Goal: Task Accomplishment & Management: Manage account settings

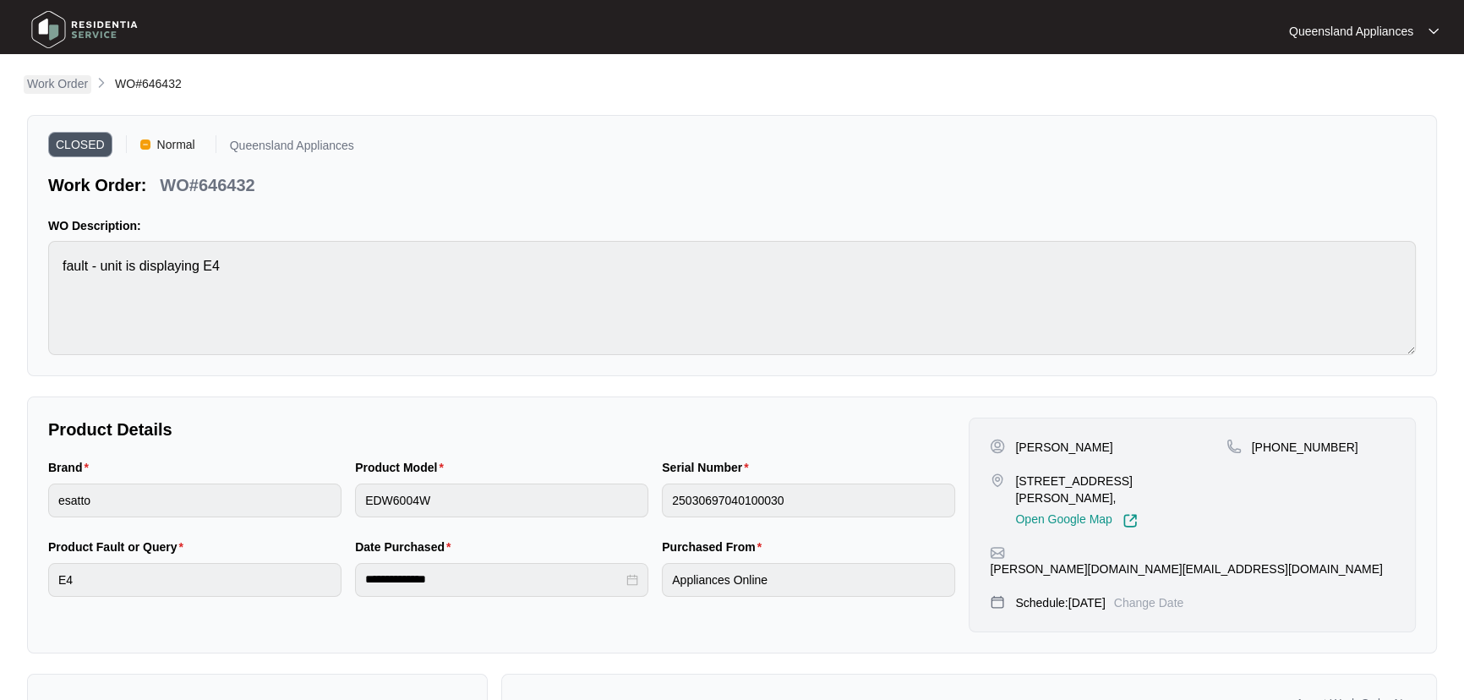
click at [62, 87] on p "Work Order" at bounding box center [57, 83] width 61 height 17
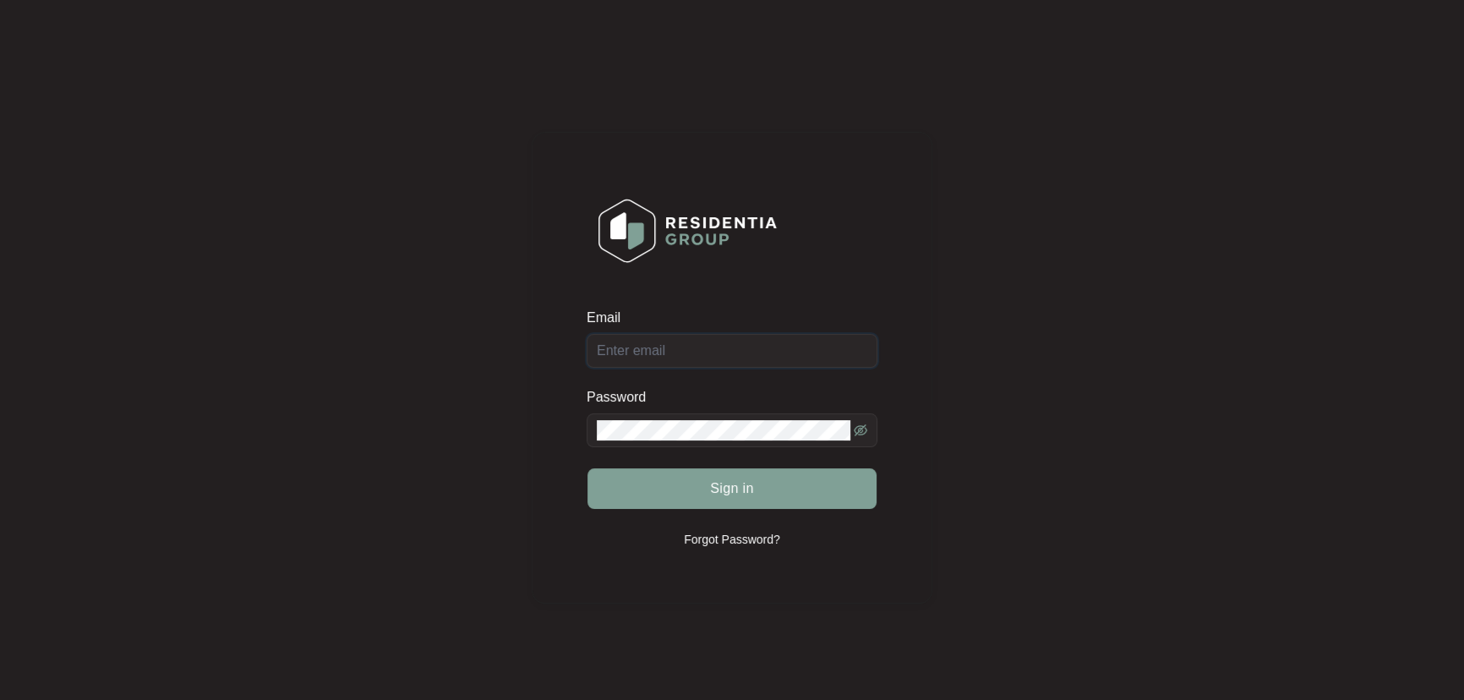
type input "[EMAIL_ADDRESS][DOMAIN_NAME]"
click at [756, 498] on button "Sign in" at bounding box center [731, 488] width 289 height 41
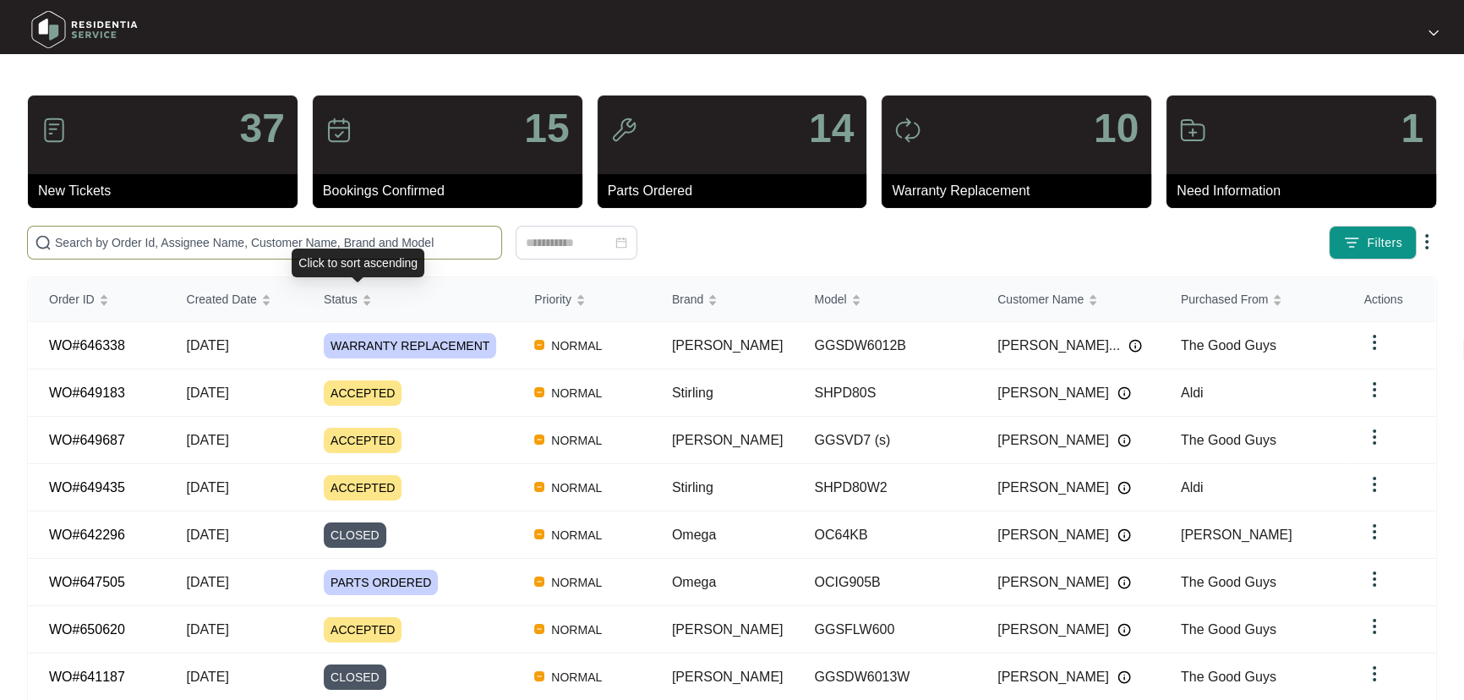
click at [369, 247] on input "text" at bounding box center [275, 242] width 440 height 19
paste input "649687"
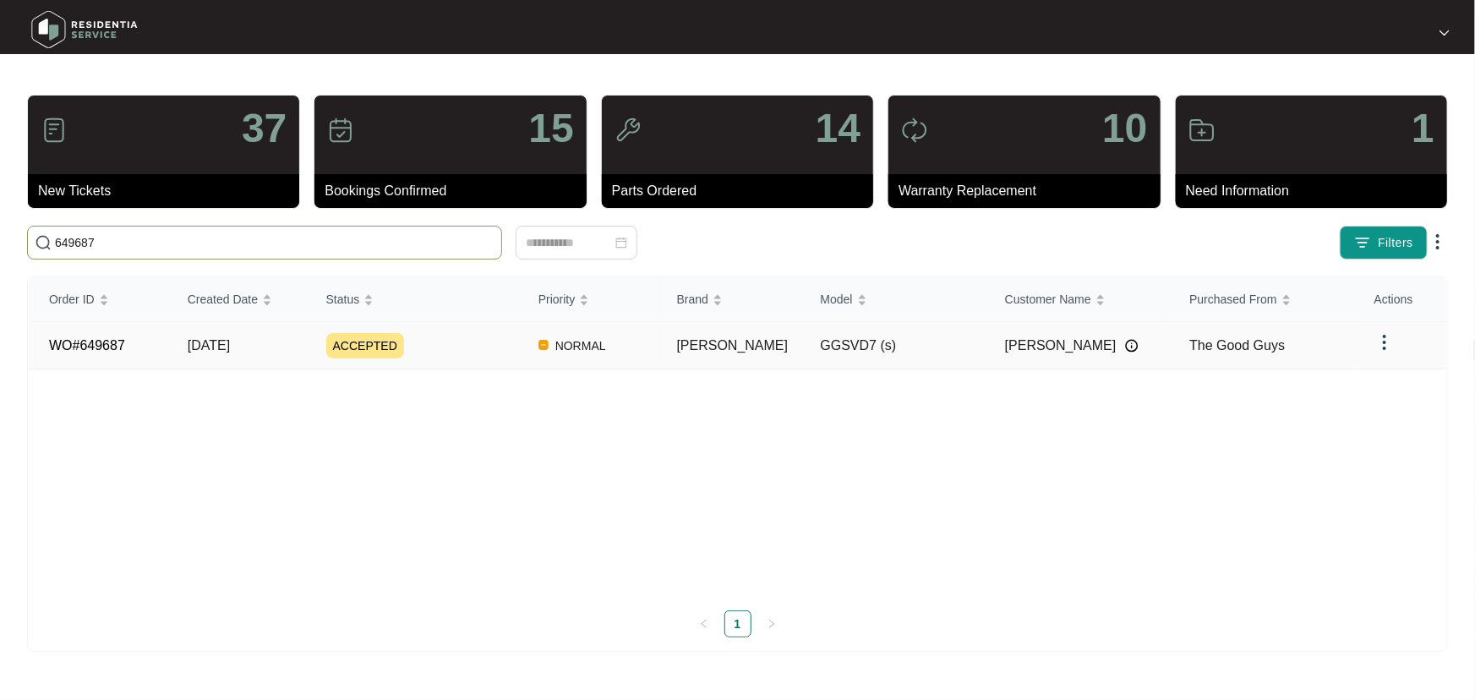
type input "649687"
click at [769, 348] on td "[PERSON_NAME]" at bounding box center [729, 345] width 144 height 47
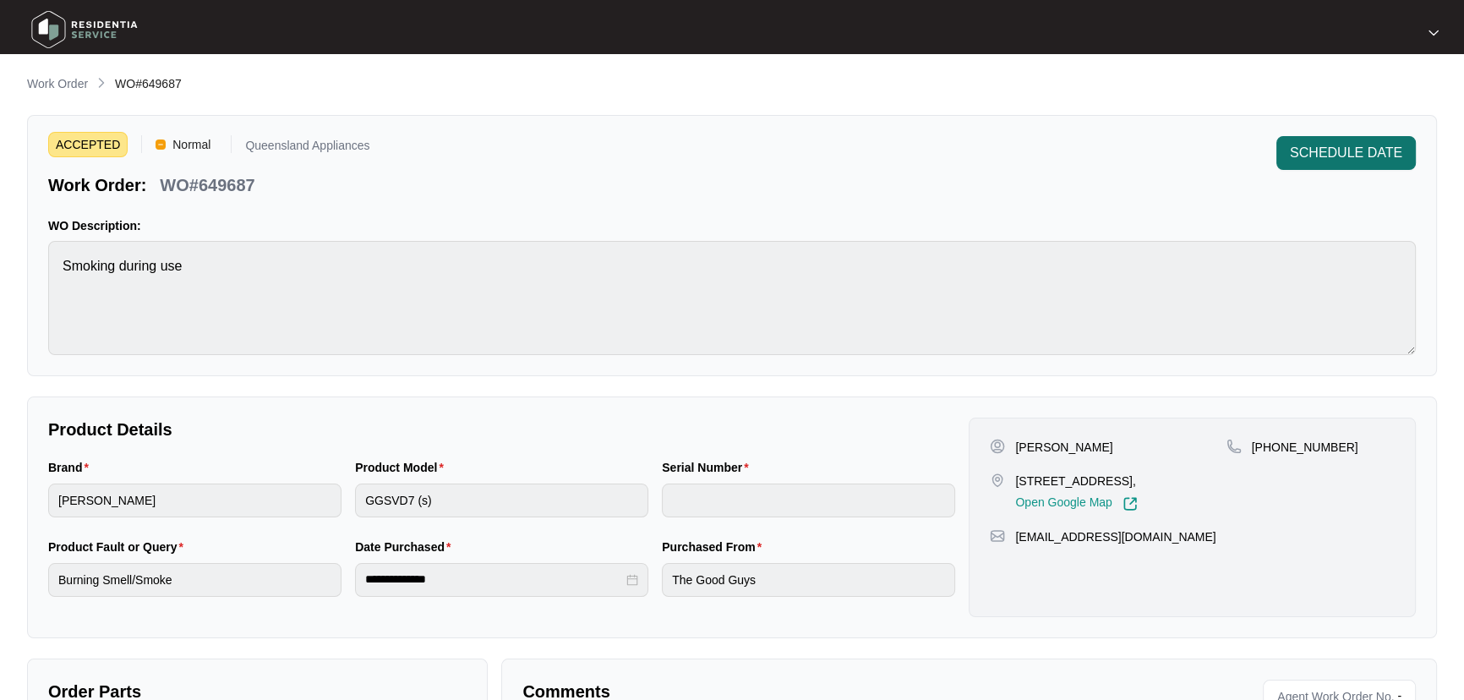
click at [1324, 148] on span "SCHEDULE DATE" at bounding box center [1346, 153] width 112 height 20
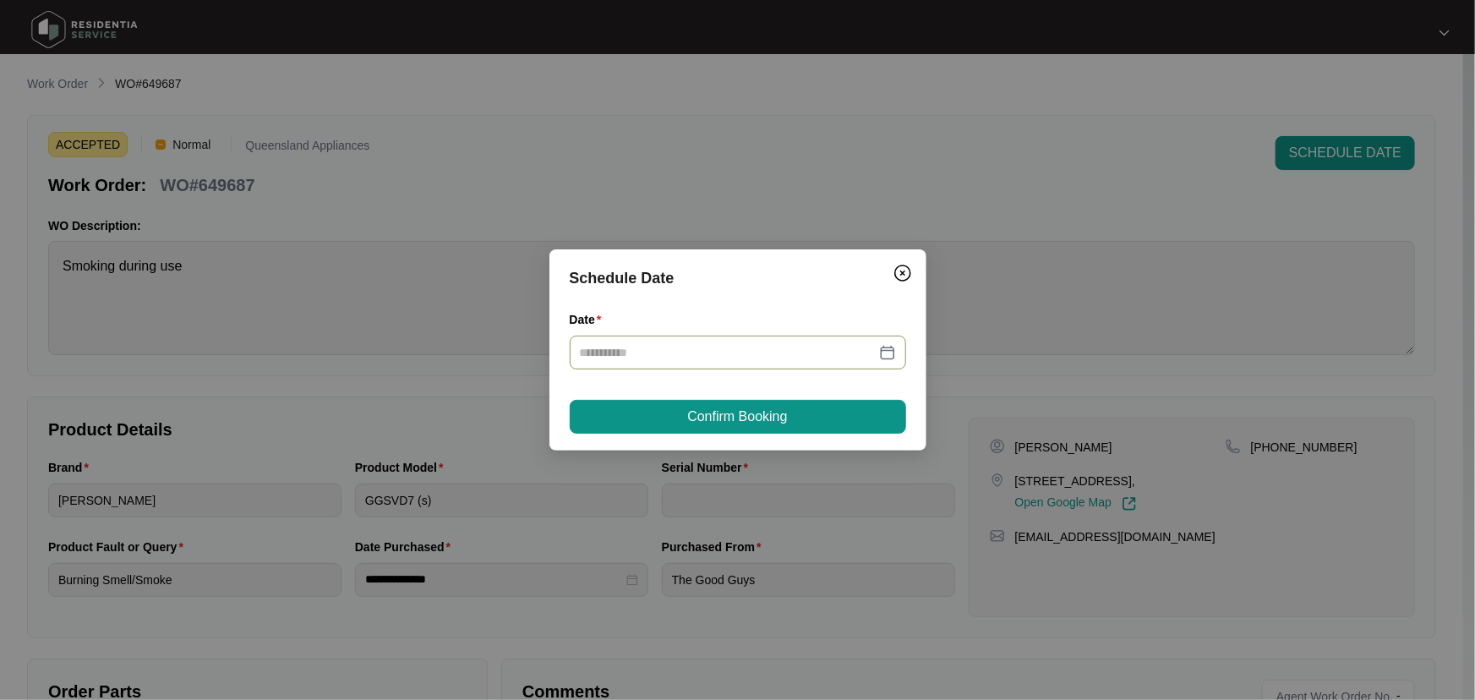
click at [896, 358] on div at bounding box center [738, 353] width 336 height 34
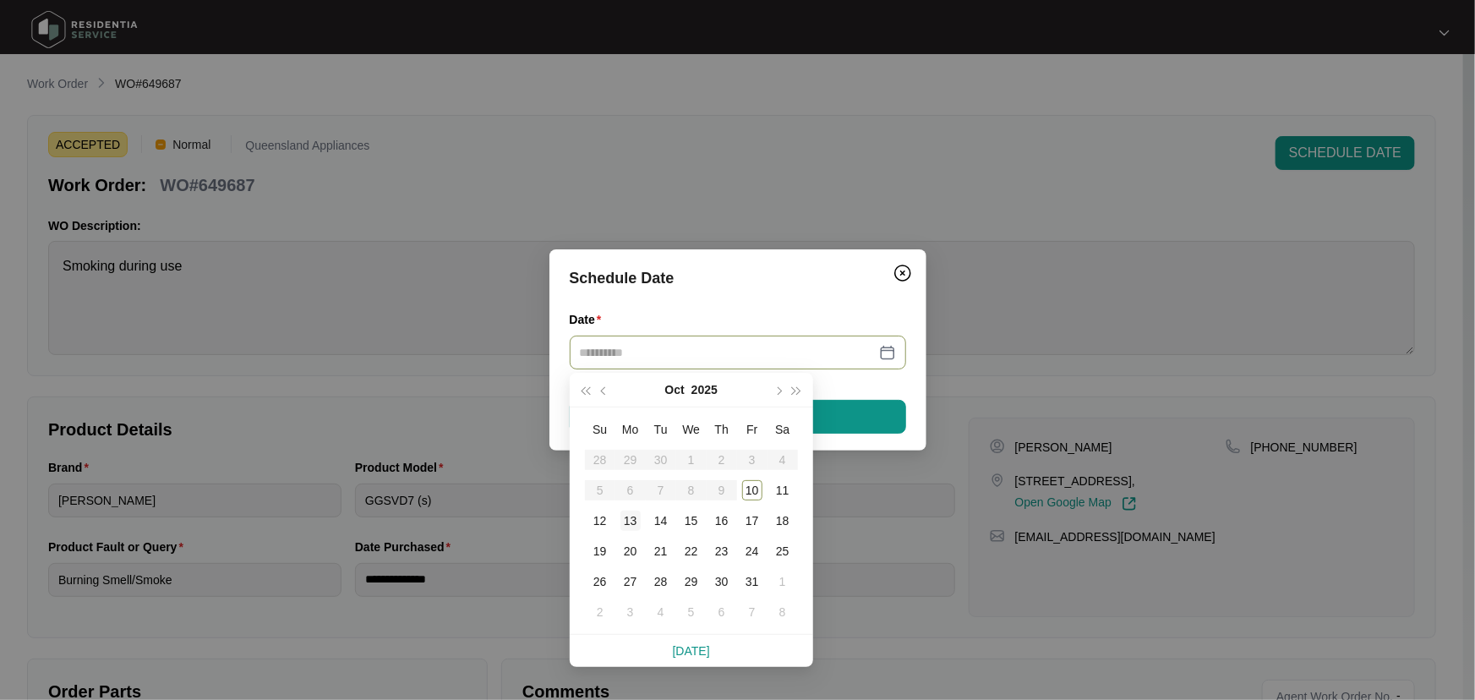
click at [626, 523] on div "13" at bounding box center [630, 521] width 20 height 20
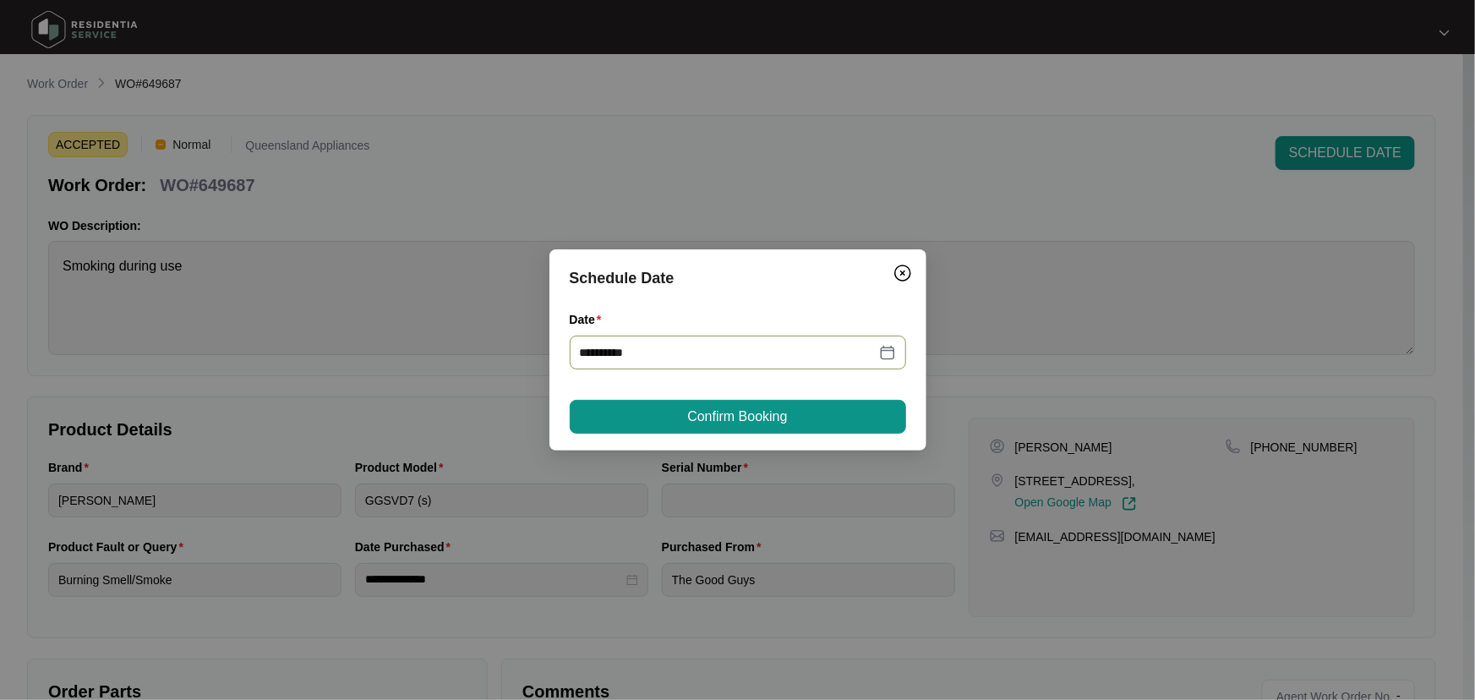
type input "**********"
click at [757, 413] on span "Confirm Booking" at bounding box center [737, 417] width 100 height 20
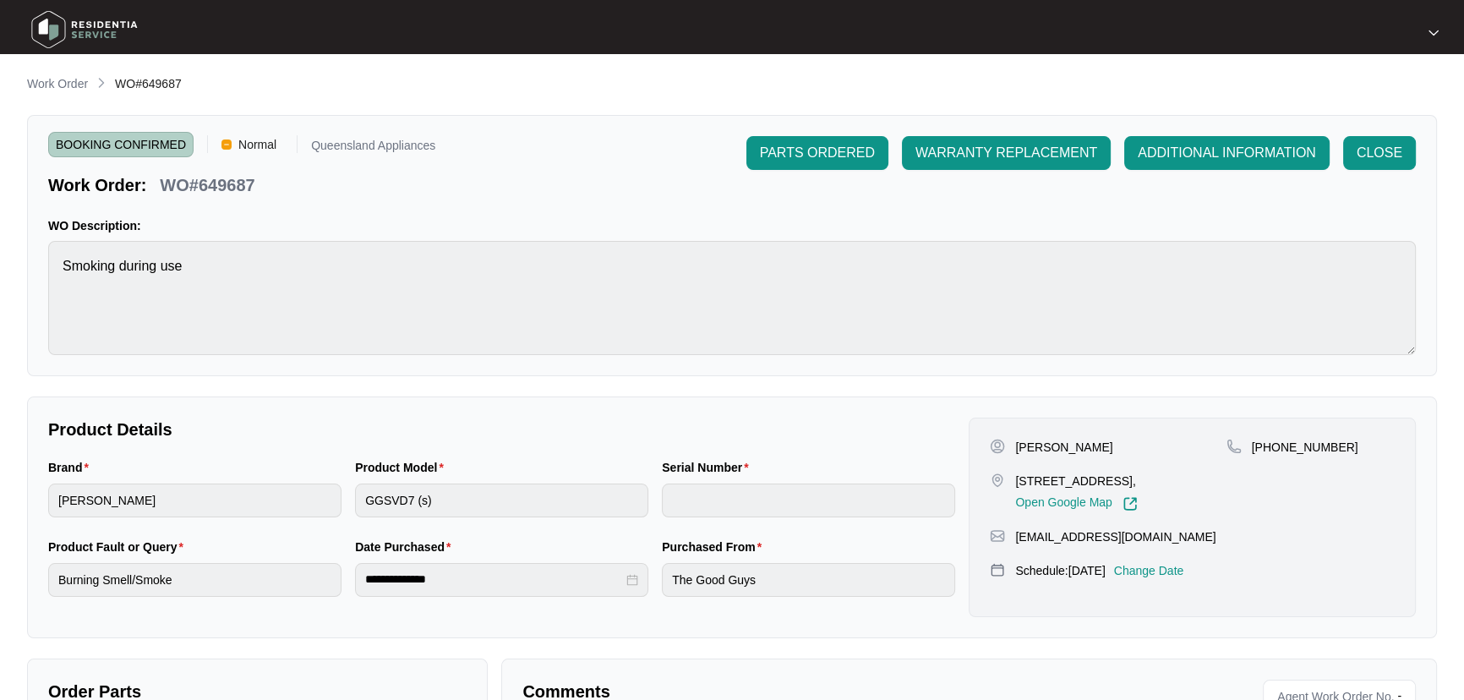
click at [76, 82] on p "Work Order" at bounding box center [57, 83] width 61 height 17
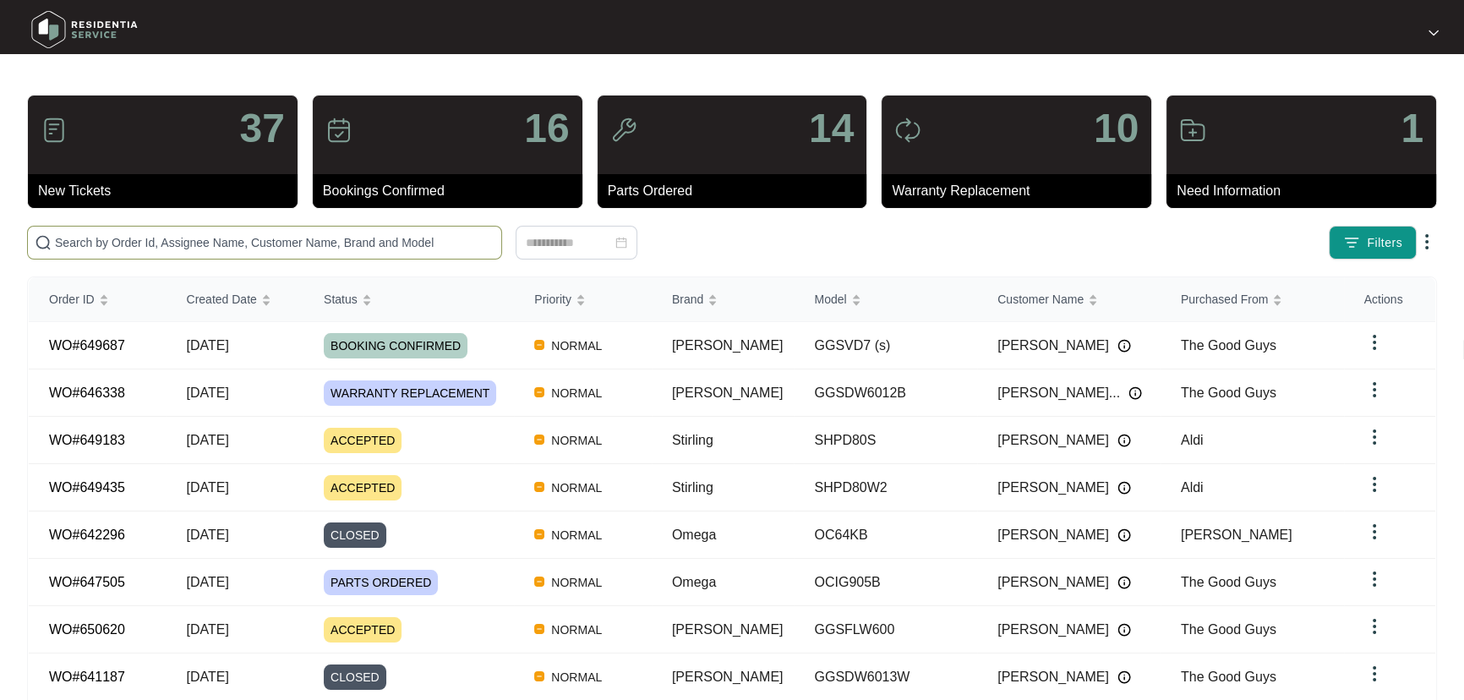
click at [333, 236] on input "text" at bounding box center [275, 242] width 440 height 19
paste input "649183"
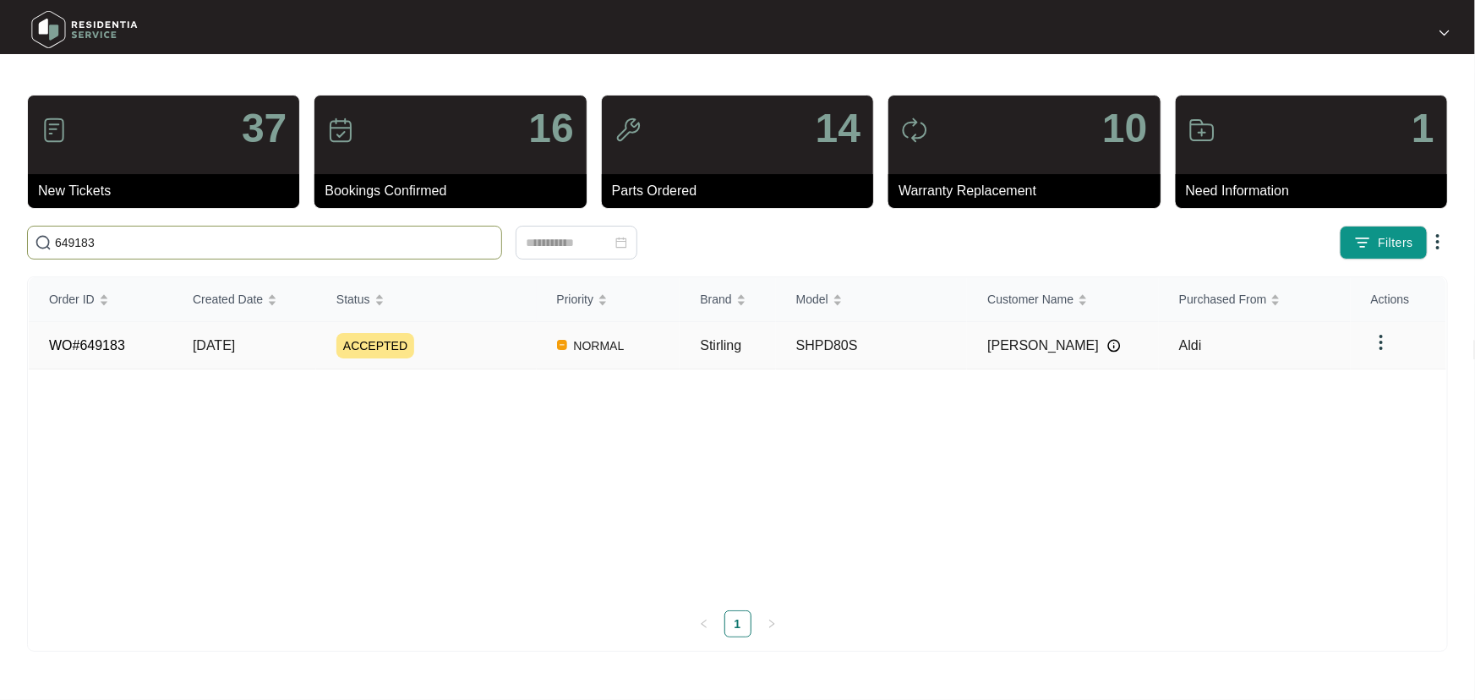
type input "649183"
click at [519, 333] on div "ACCEPTED" at bounding box center [436, 345] width 200 height 25
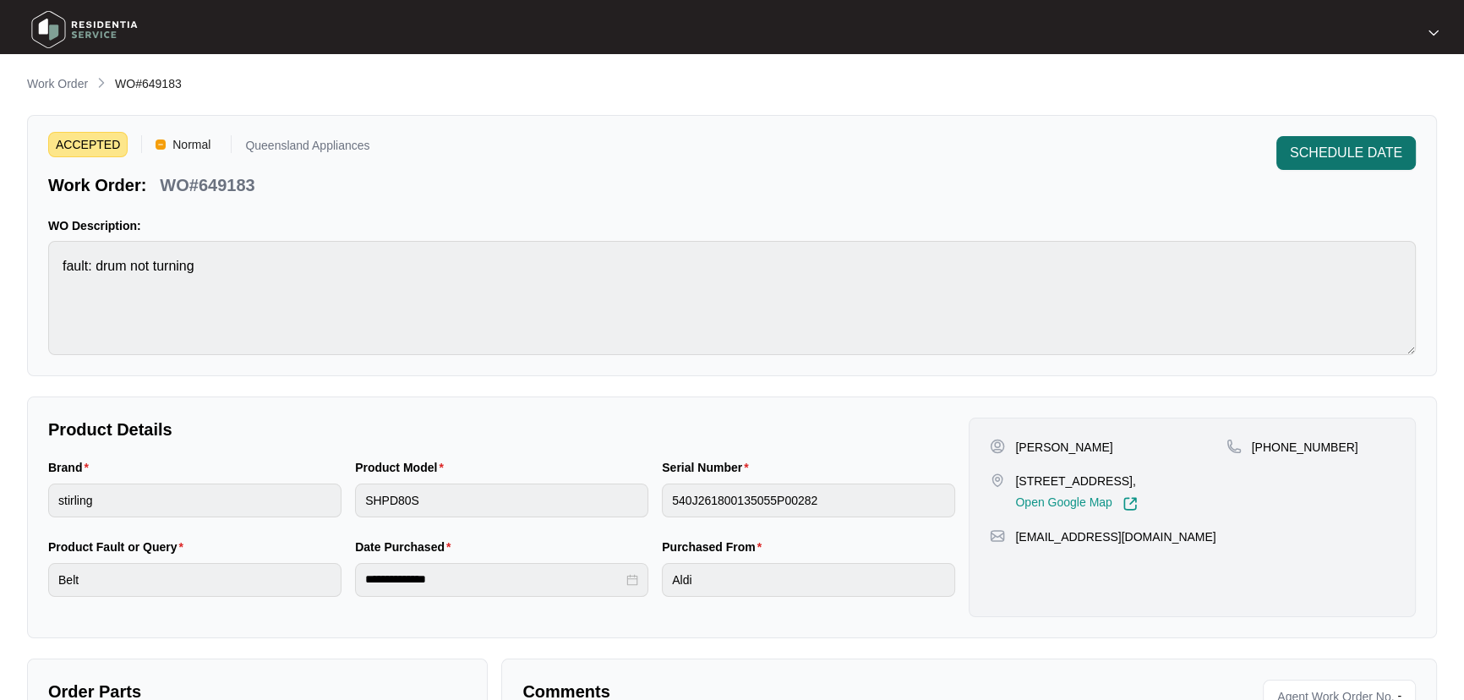
click at [1354, 152] on span "SCHEDULE DATE" at bounding box center [1346, 153] width 112 height 20
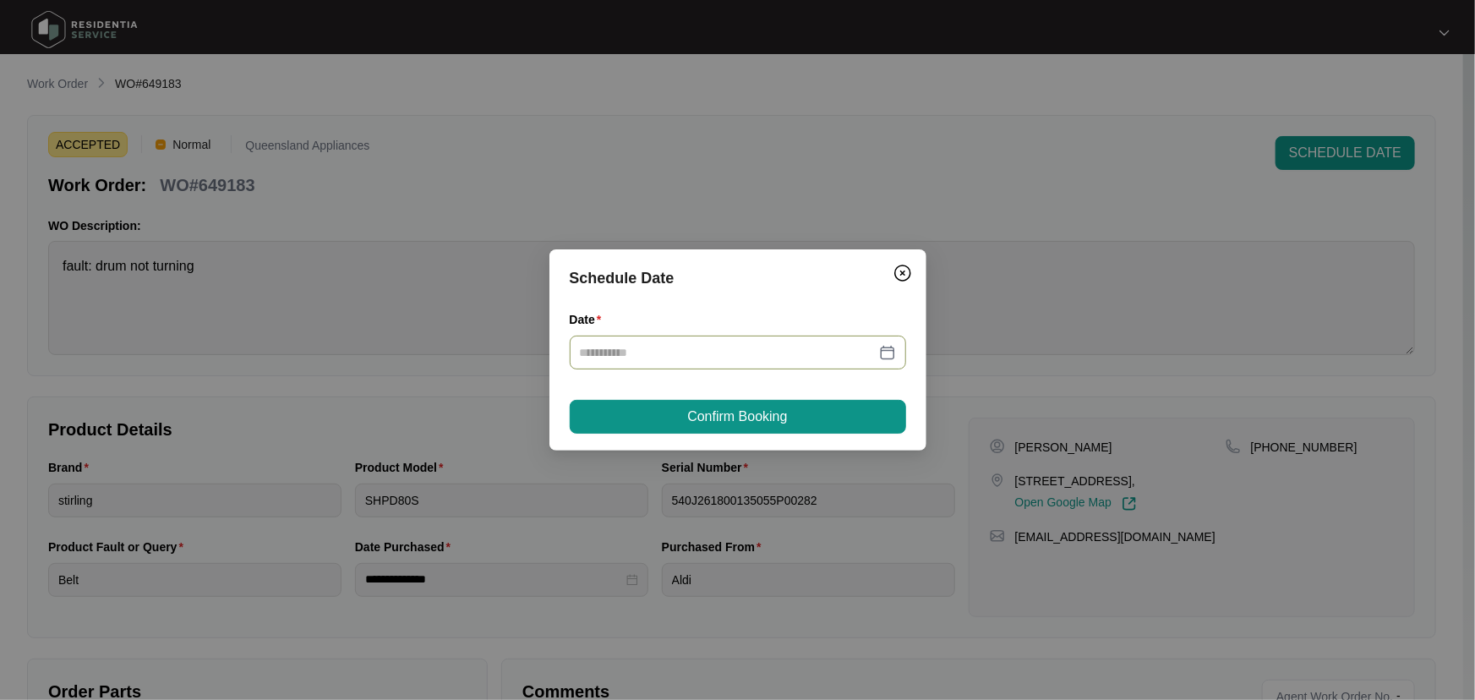
click at [886, 351] on div at bounding box center [738, 352] width 316 height 19
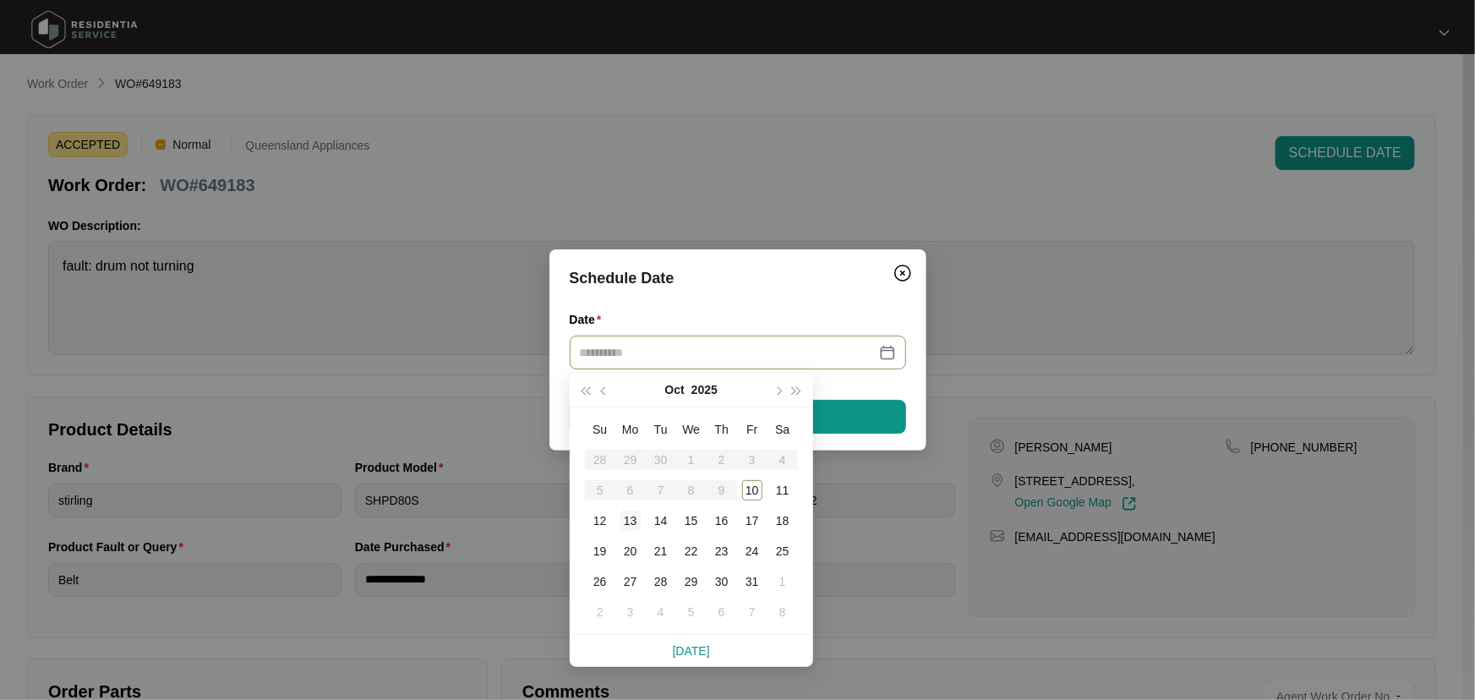
click at [634, 516] on div "13" at bounding box center [630, 521] width 20 height 20
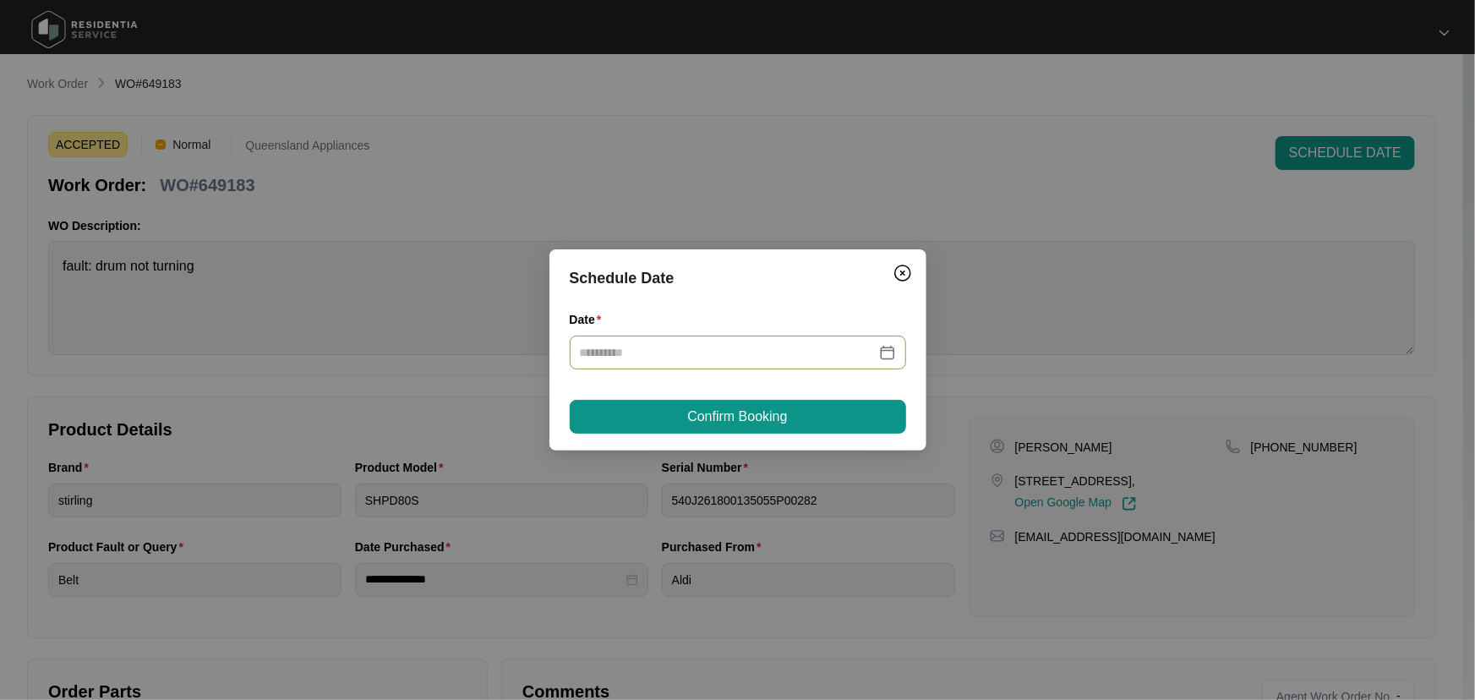
type input "**********"
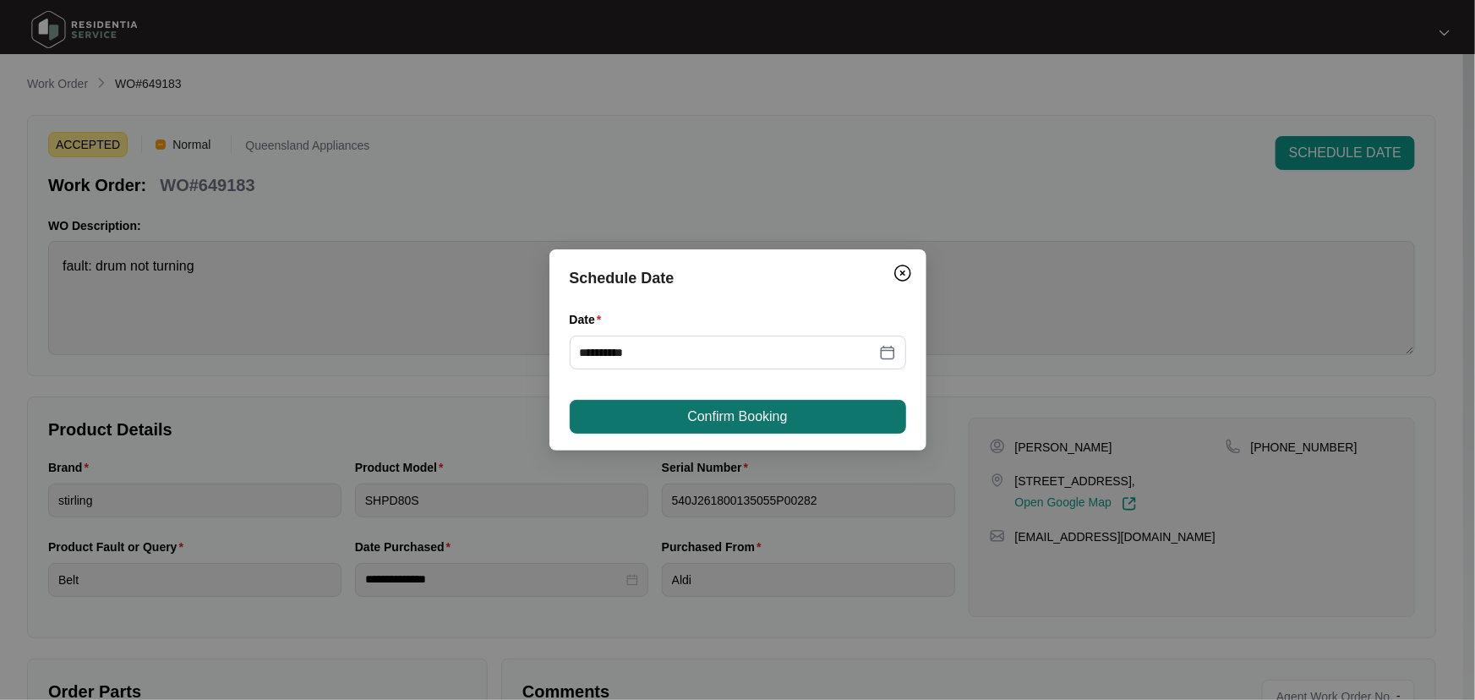
click at [769, 429] on button "Confirm Booking" at bounding box center [738, 417] width 336 height 34
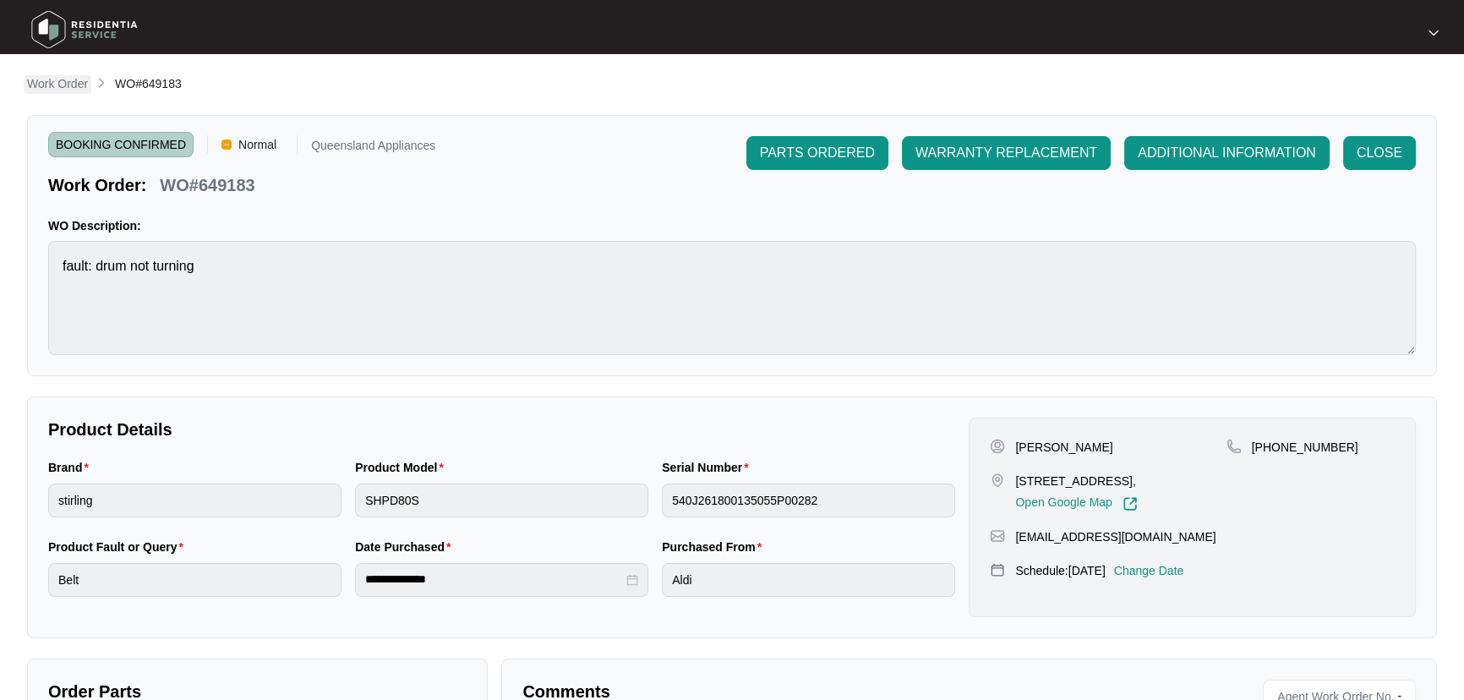
click at [86, 90] on p "Work Order" at bounding box center [57, 83] width 61 height 17
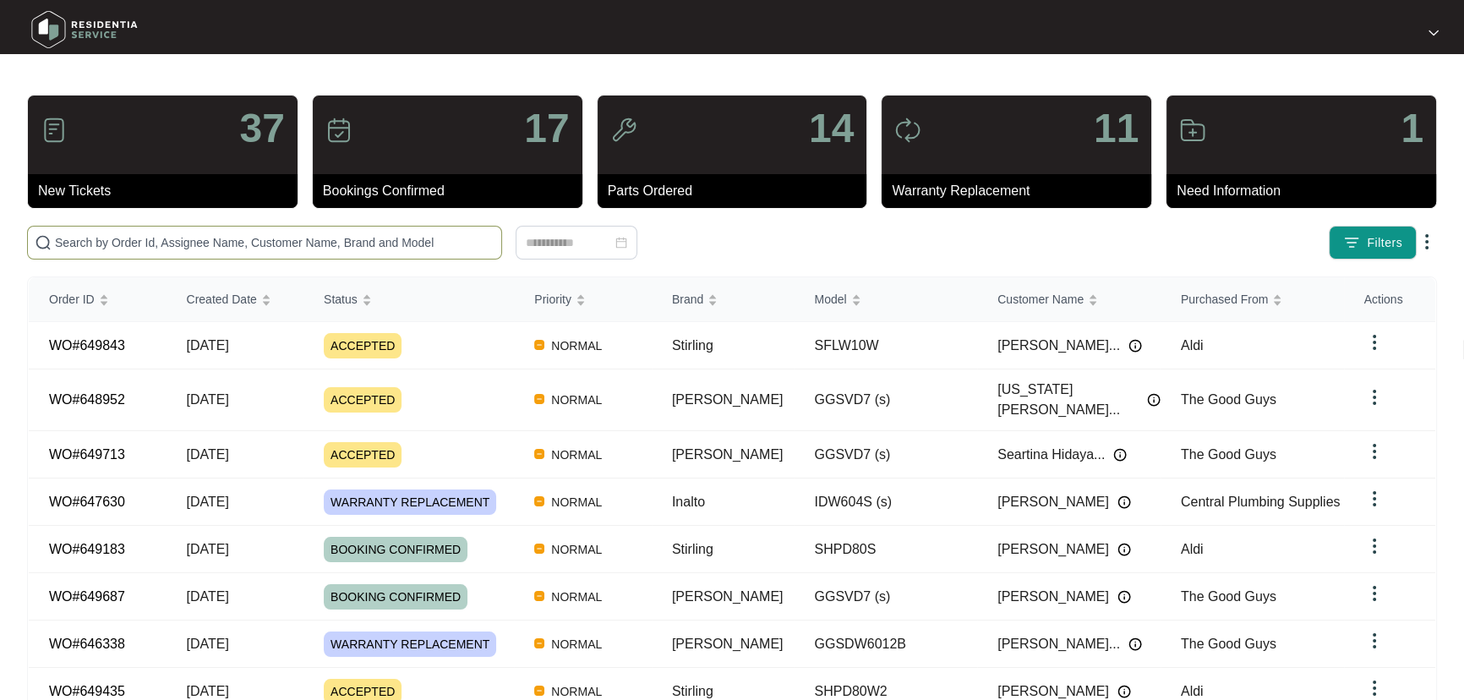
click at [279, 249] on input "text" at bounding box center [275, 242] width 440 height 19
paste input "648952"
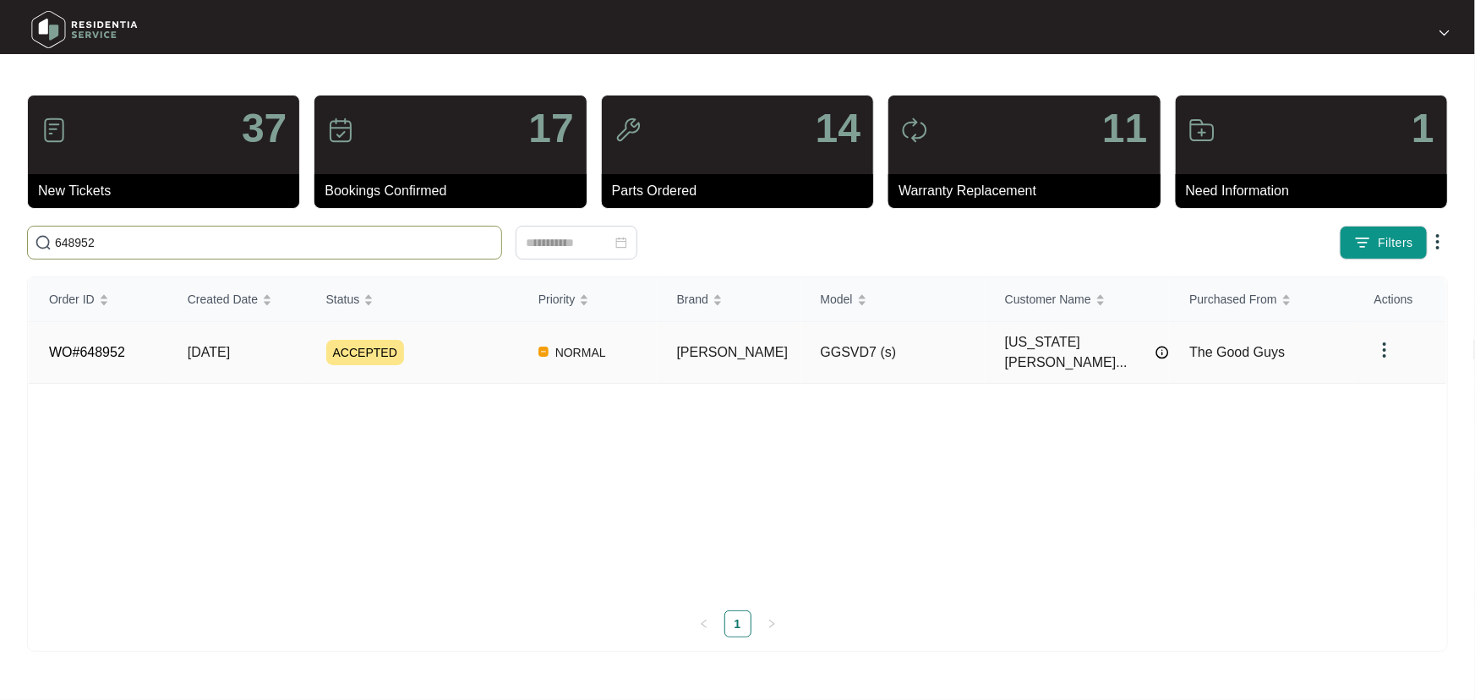
type input "648952"
click at [497, 347] on div "ACCEPTED" at bounding box center [422, 352] width 192 height 25
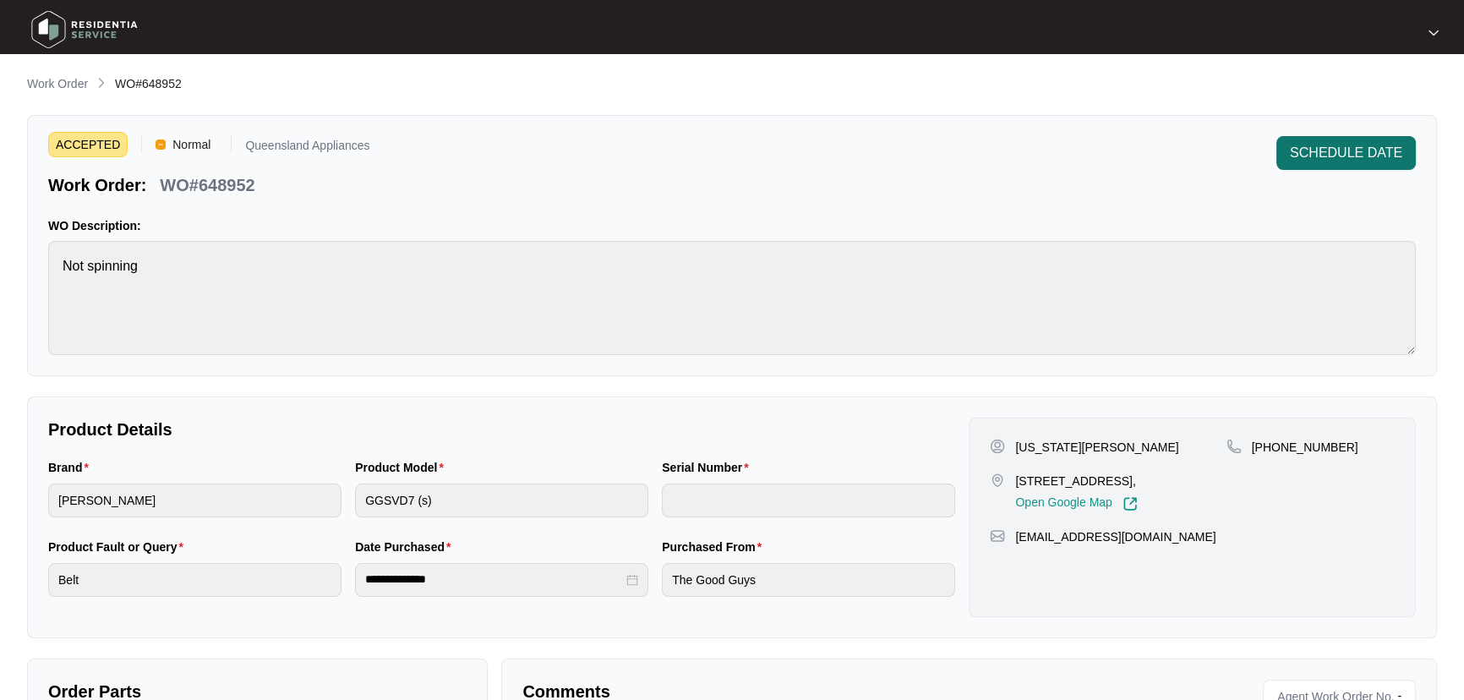
click at [1369, 150] on span "SCHEDULE DATE" at bounding box center [1346, 153] width 112 height 20
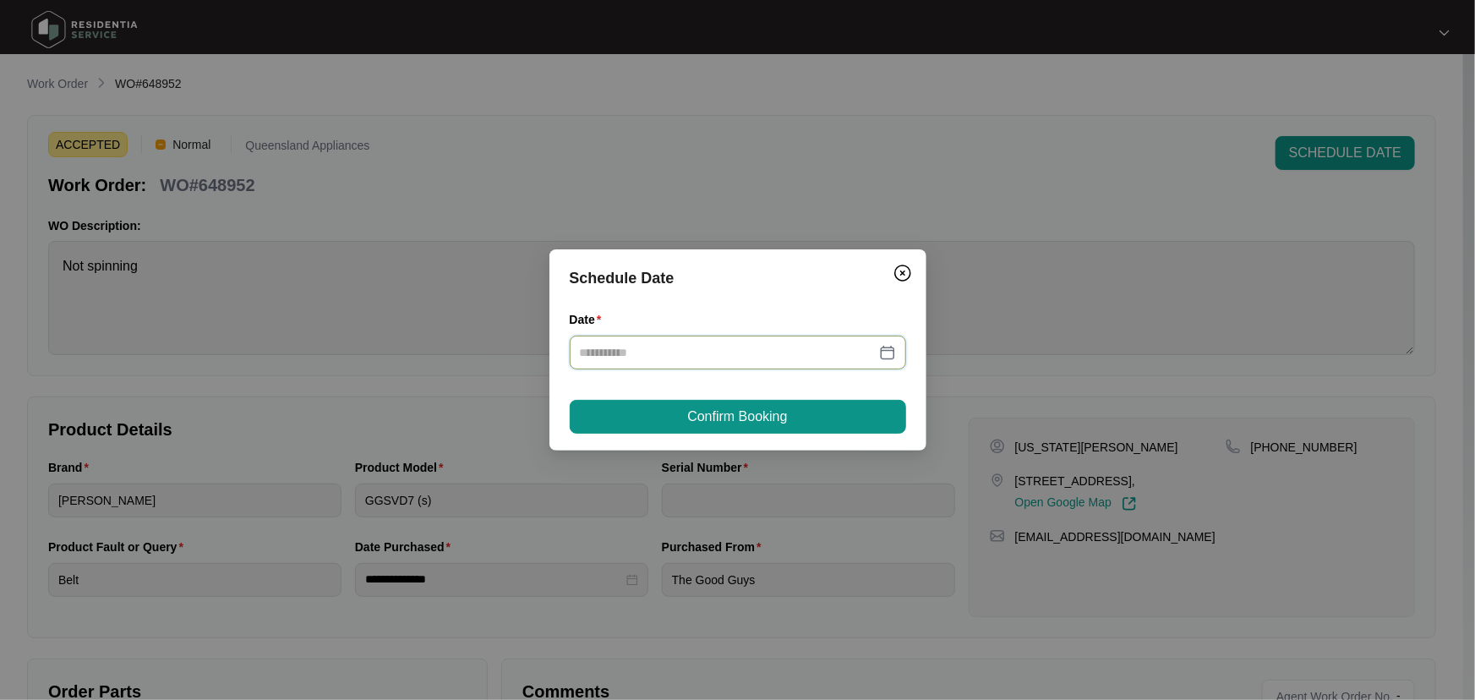
click at [759, 356] on input "Date" at bounding box center [728, 352] width 296 height 19
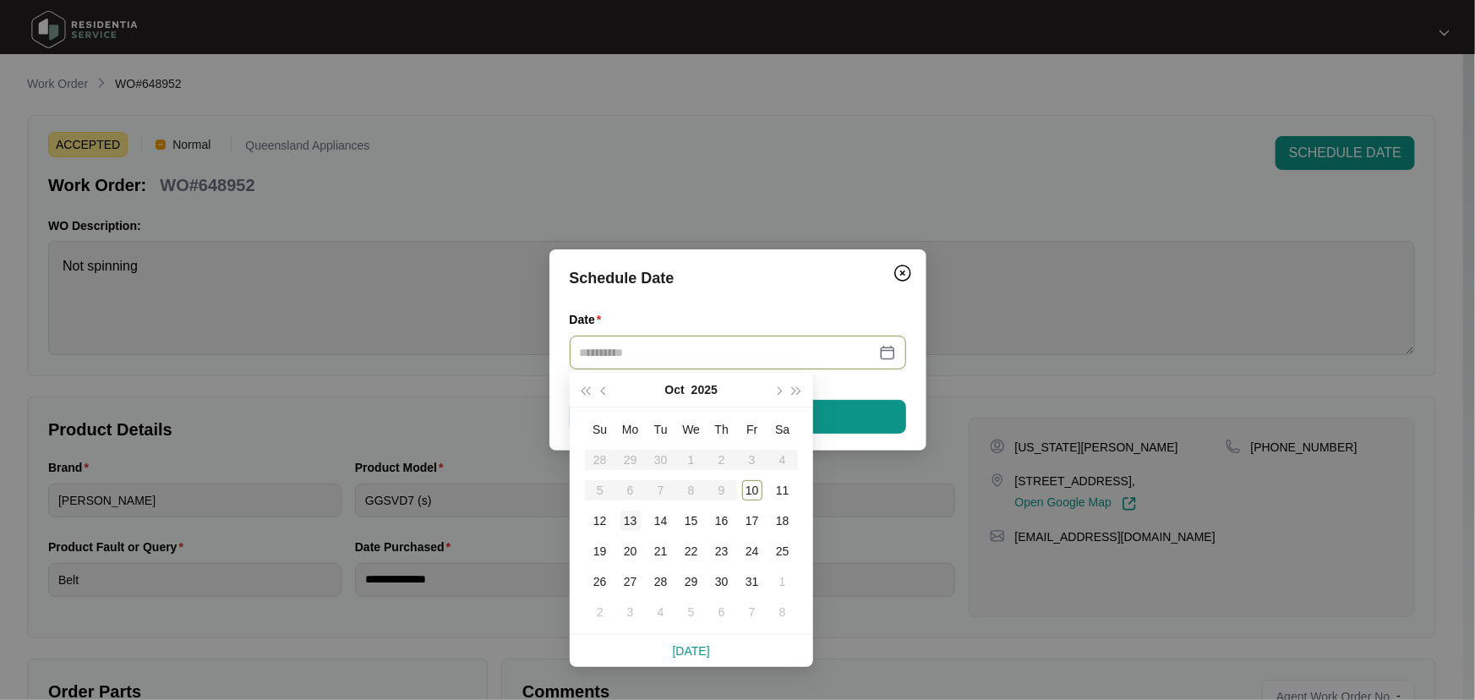
click at [638, 520] on div "13" at bounding box center [630, 521] width 20 height 20
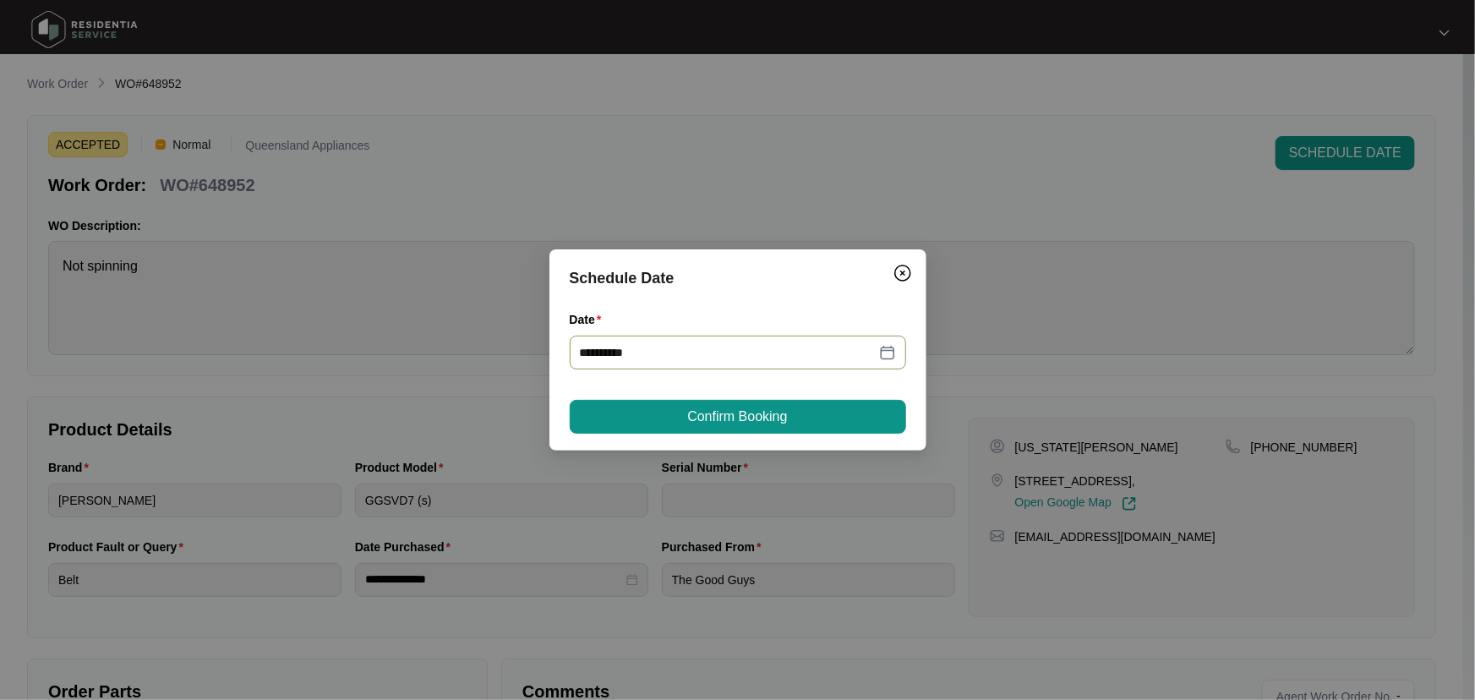
type input "**********"
drag, startPoint x: 727, startPoint y: 424, endPoint x: 668, endPoint y: 458, distance: 68.1
click at [726, 424] on span "Confirm Booking" at bounding box center [737, 417] width 100 height 20
